Goal: Task Accomplishment & Management: Use online tool/utility

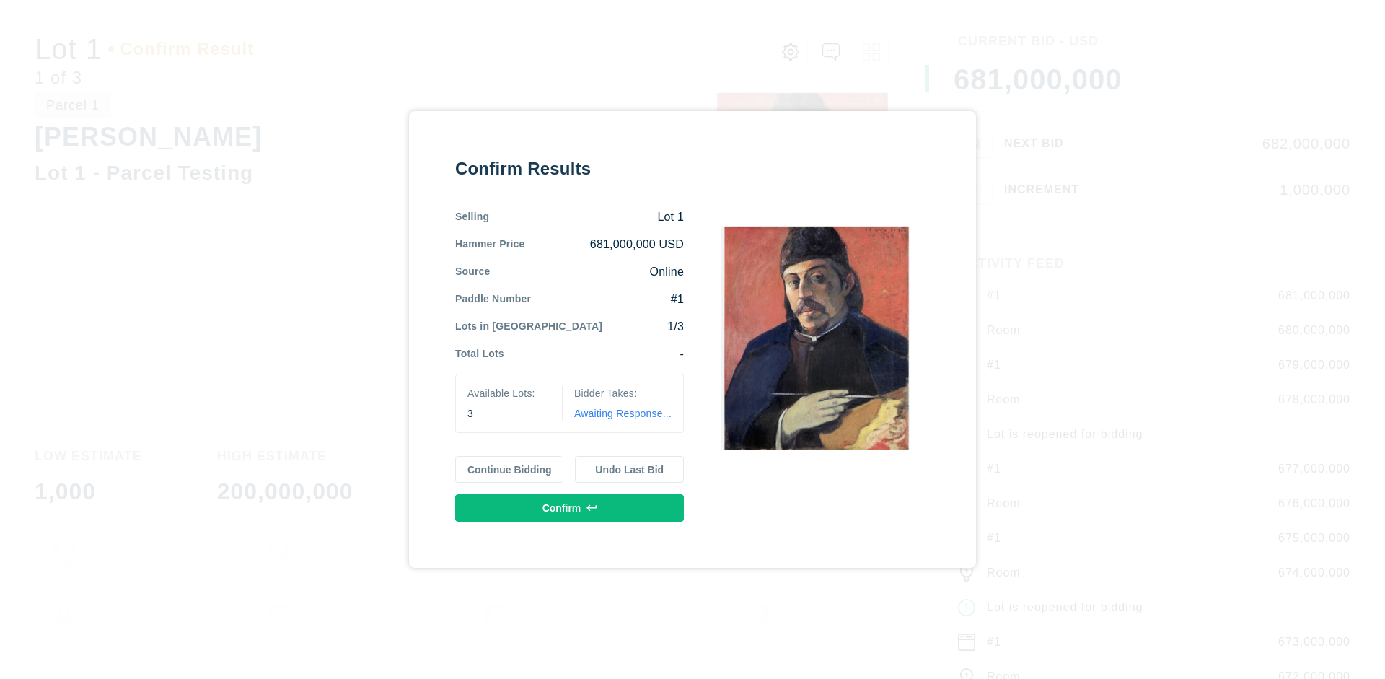
click at [510, 469] on button "Continue Bidding" at bounding box center [509, 469] width 109 height 27
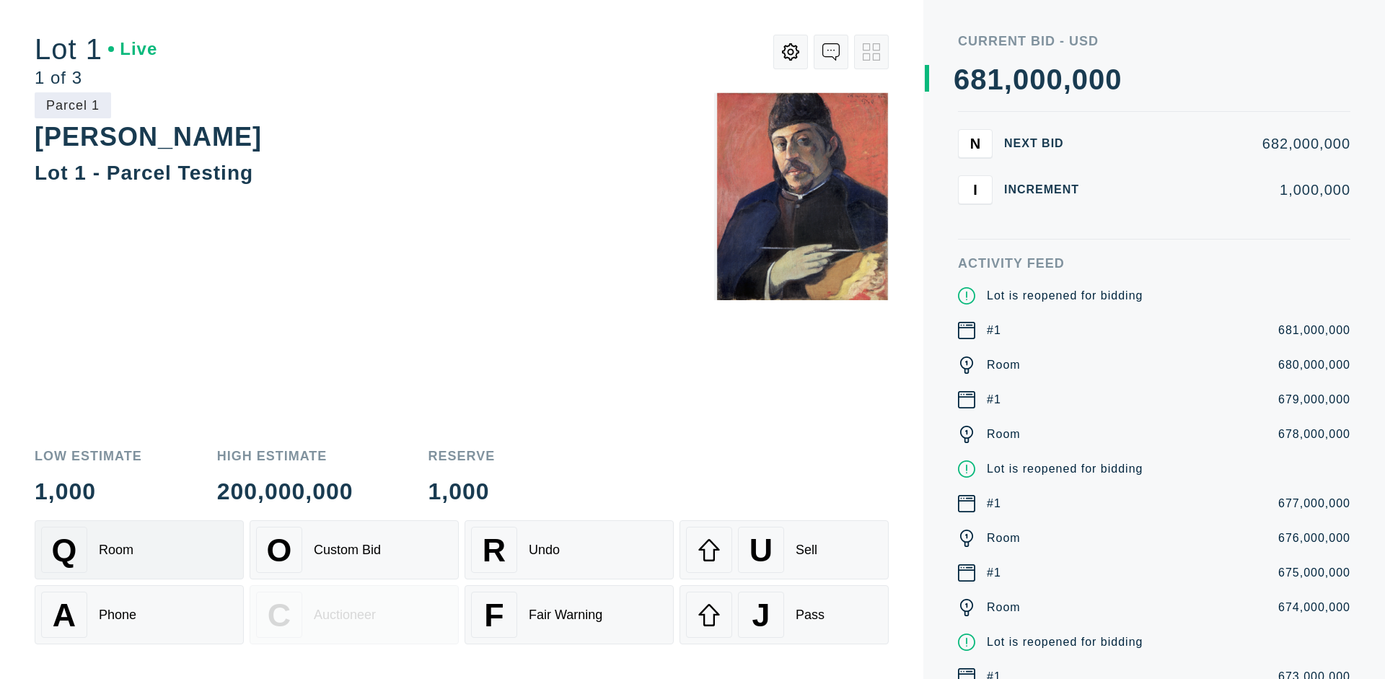
click at [139, 550] on div "Q Room" at bounding box center [139, 550] width 196 height 46
